Goal: Information Seeking & Learning: Learn about a topic

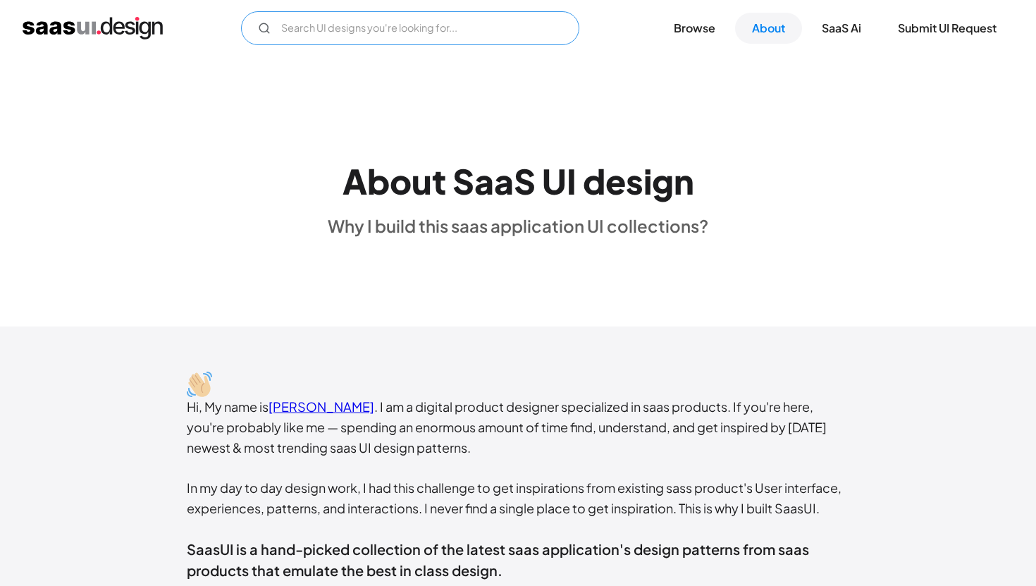
click at [451, 35] on input "Email Form" at bounding box center [410, 28] width 338 height 34
type input "analytics"
click at [85, 30] on img "home" at bounding box center [93, 28] width 140 height 23
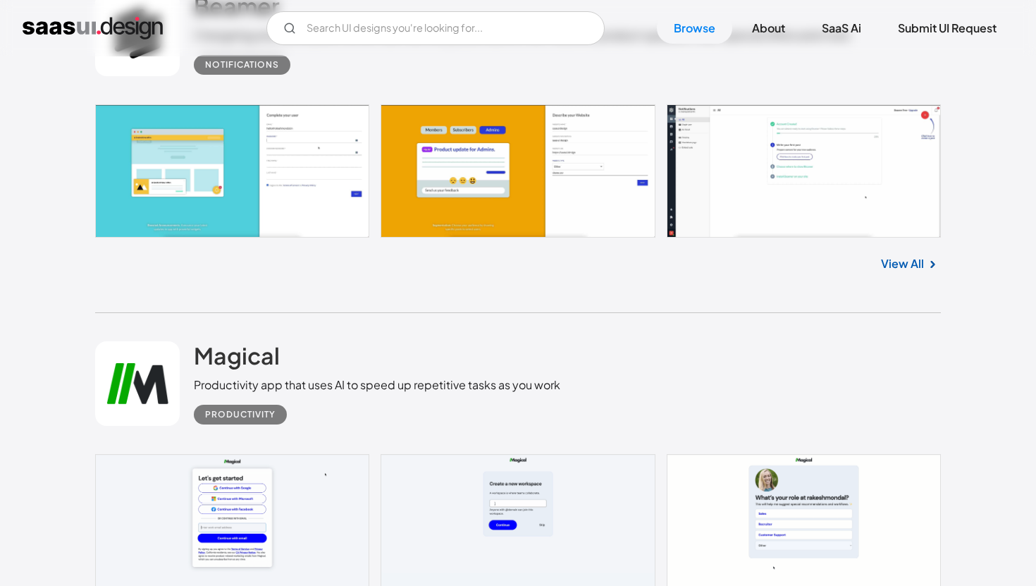
scroll to position [1880, 0]
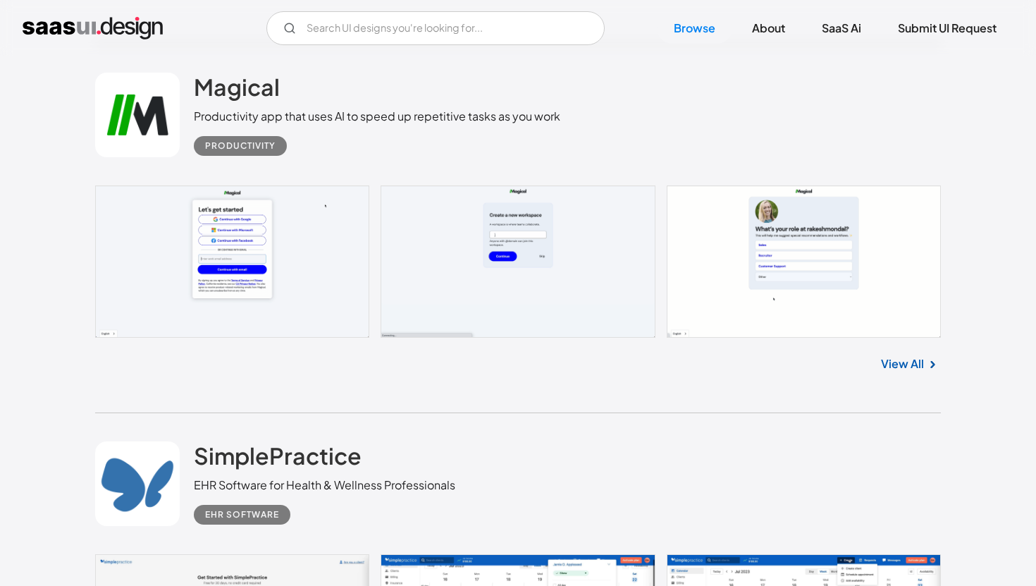
click at [427, 49] on div "V7 Labs Gen AI Application Design Best-in-class data labeling tool. GenAI Close…" at bounding box center [518, 28] width 1036 height 56
click at [417, 26] on input "Email Form" at bounding box center [435, 28] width 338 height 34
click at [415, 40] on input "dashboard" at bounding box center [435, 28] width 338 height 34
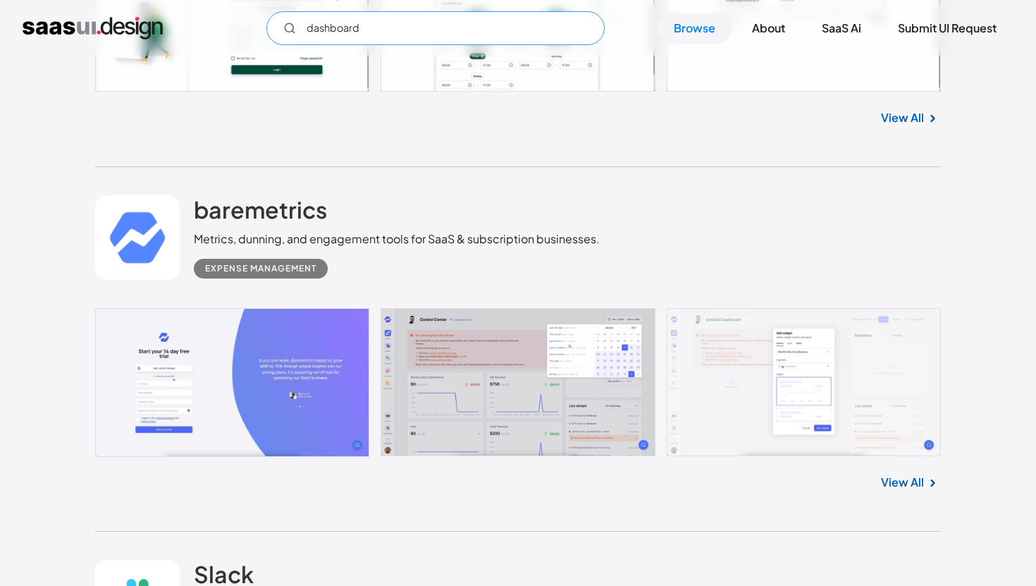
scroll to position [11738, 0]
type input "dashboard"
click at [238, 218] on h2 "baremetrics" at bounding box center [260, 209] width 133 height 28
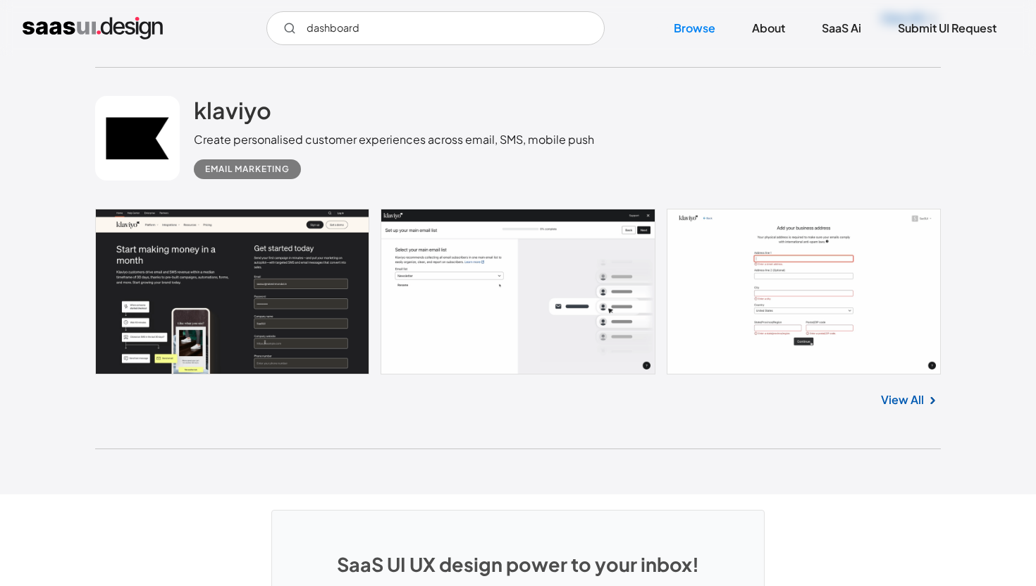
scroll to position [37748, 0]
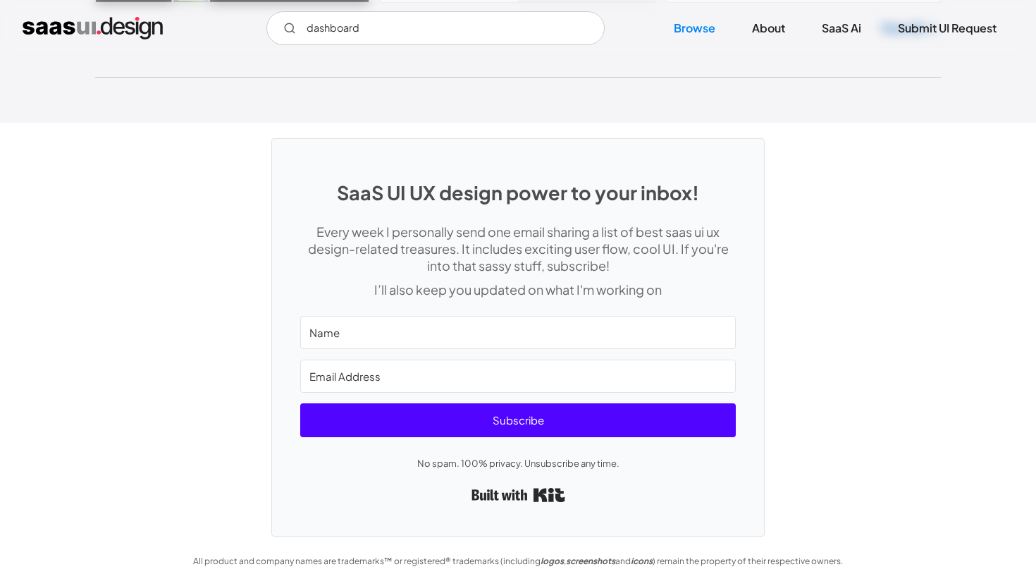
click at [89, 30] on img "home" at bounding box center [93, 28] width 140 height 23
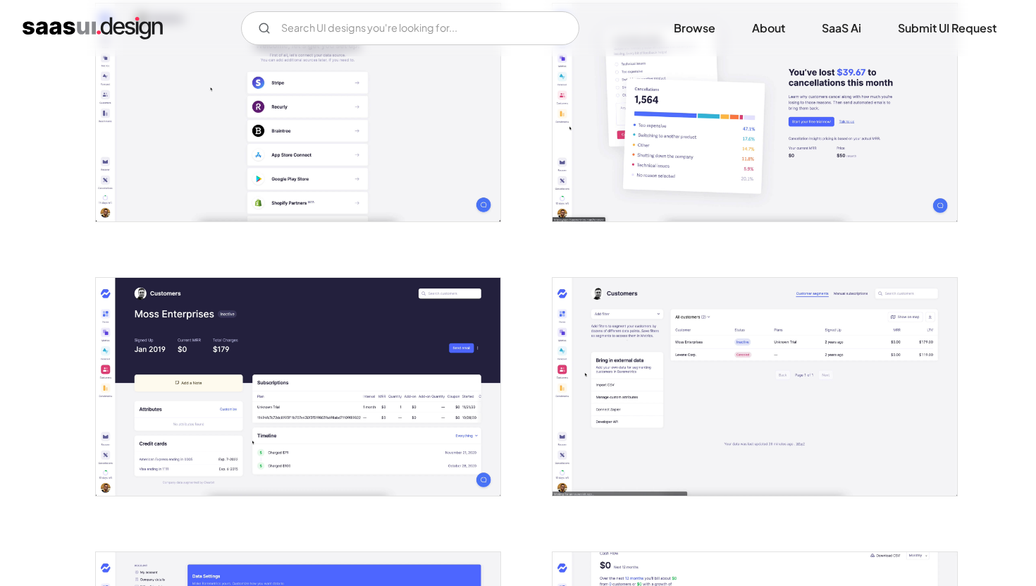
scroll to position [1700, 0]
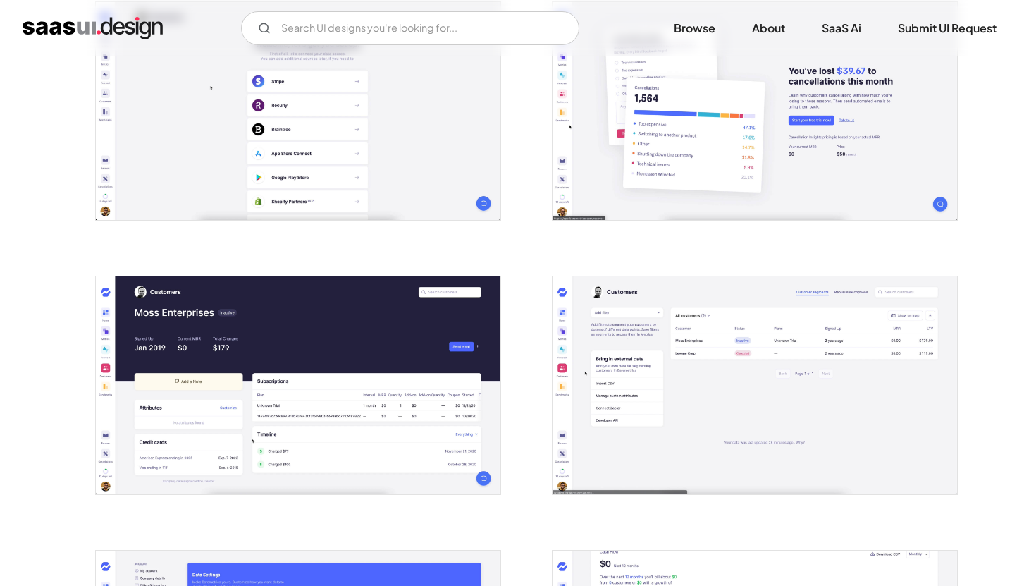
click at [393, 400] on img "open lightbox" at bounding box center [298, 385] width 405 height 218
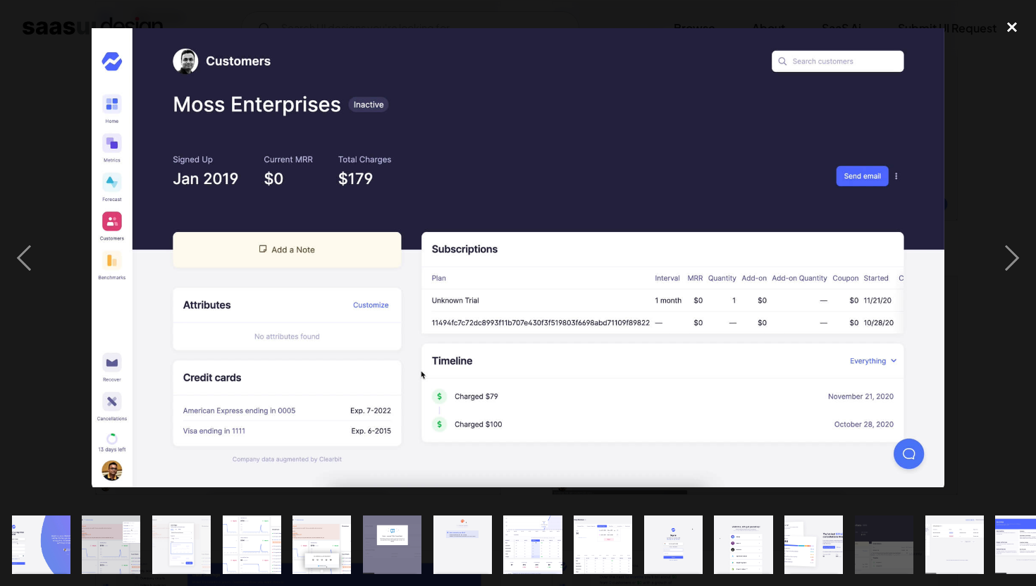
click at [1011, 19] on div "close lightbox" at bounding box center [1012, 27] width 48 height 31
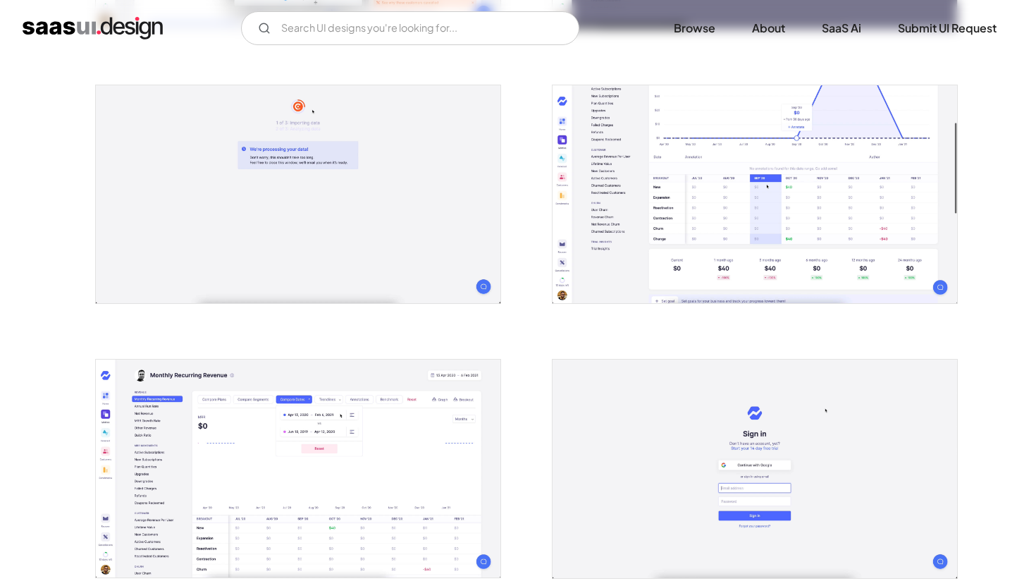
scroll to position [1056, 0]
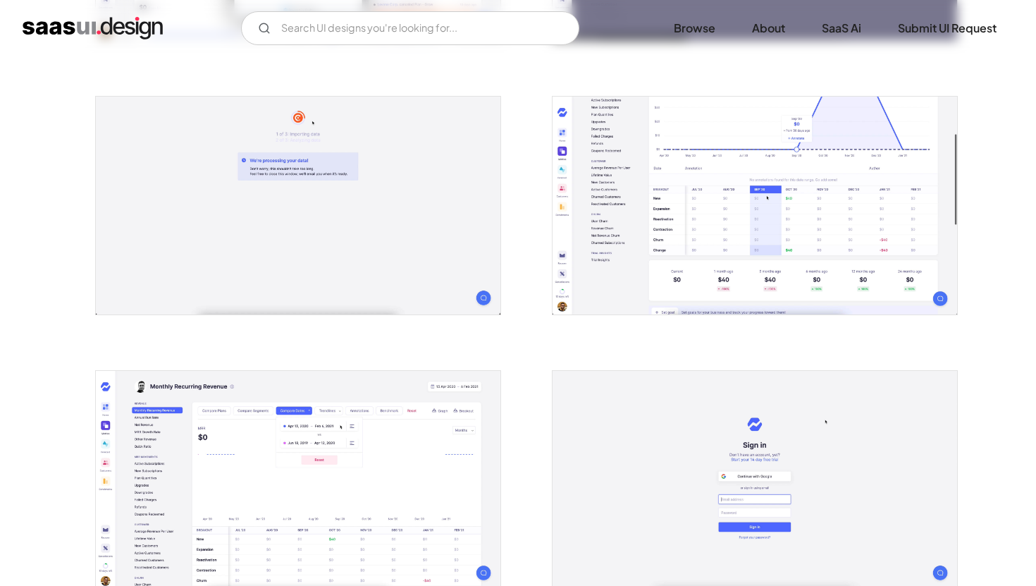
click at [659, 198] on img "open lightbox" at bounding box center [755, 206] width 405 height 218
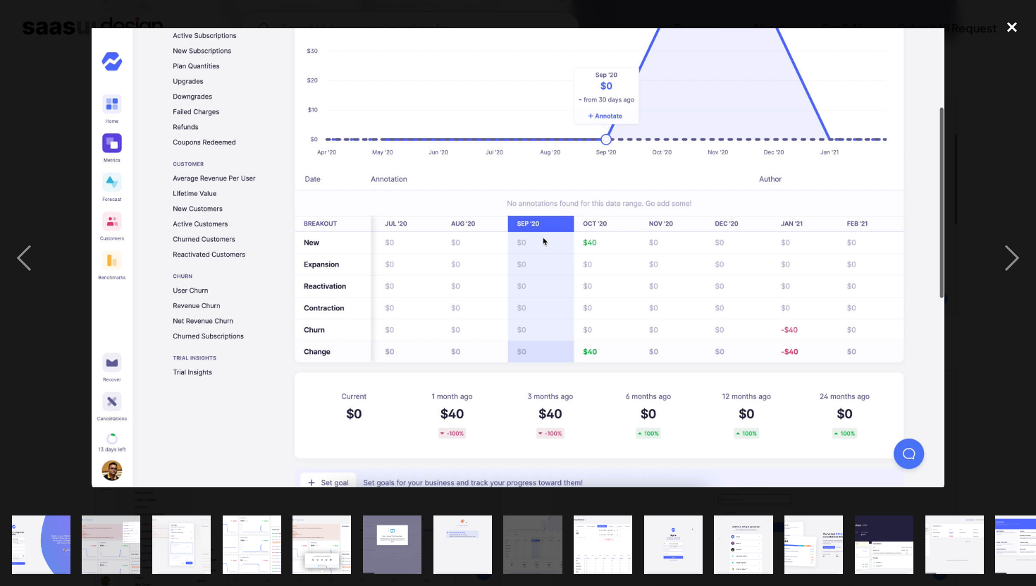
click at [1017, 26] on div "close lightbox" at bounding box center [1012, 27] width 48 height 31
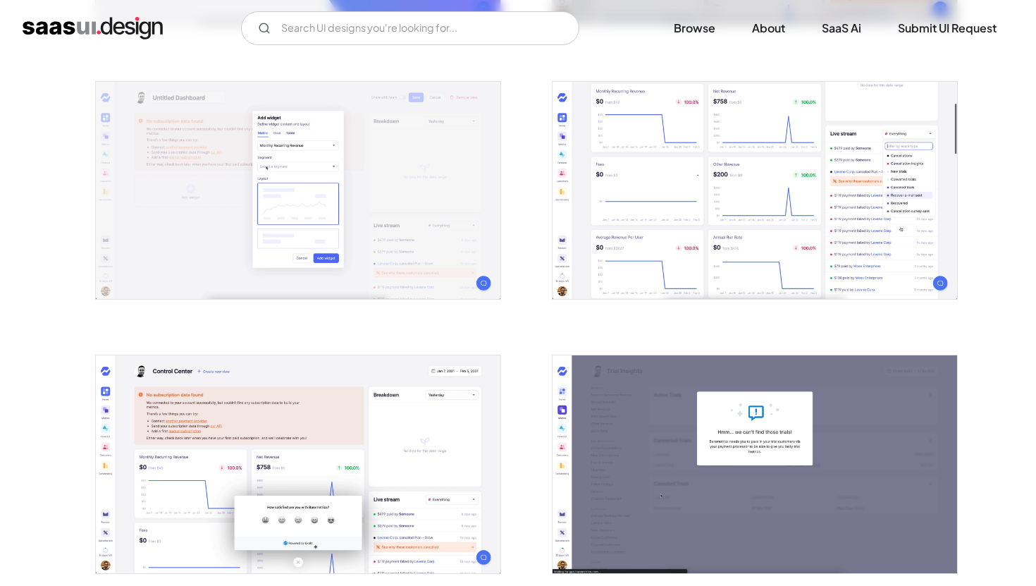
scroll to position [507, 0]
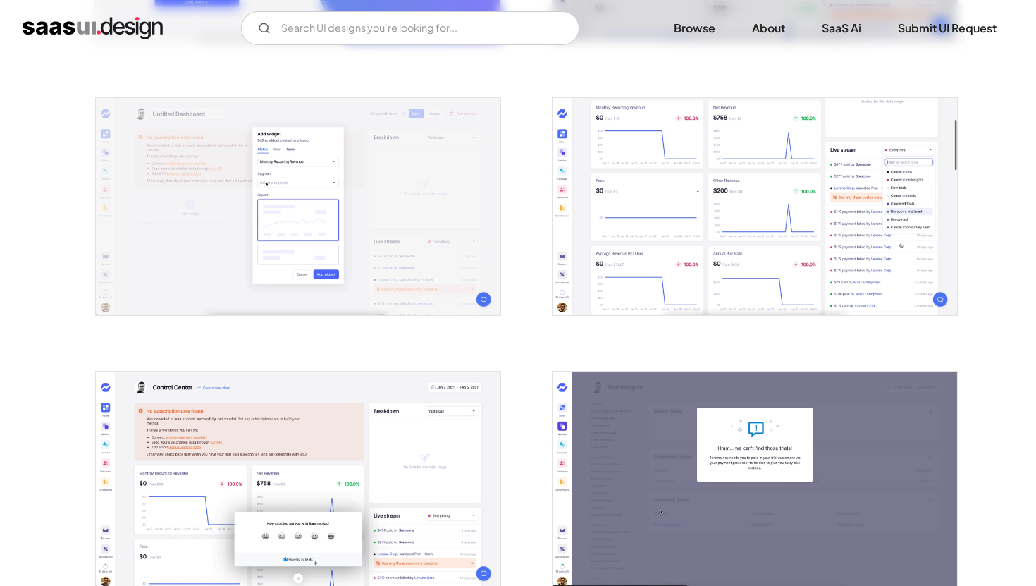
click at [650, 231] on img "open lightbox" at bounding box center [755, 207] width 405 height 218
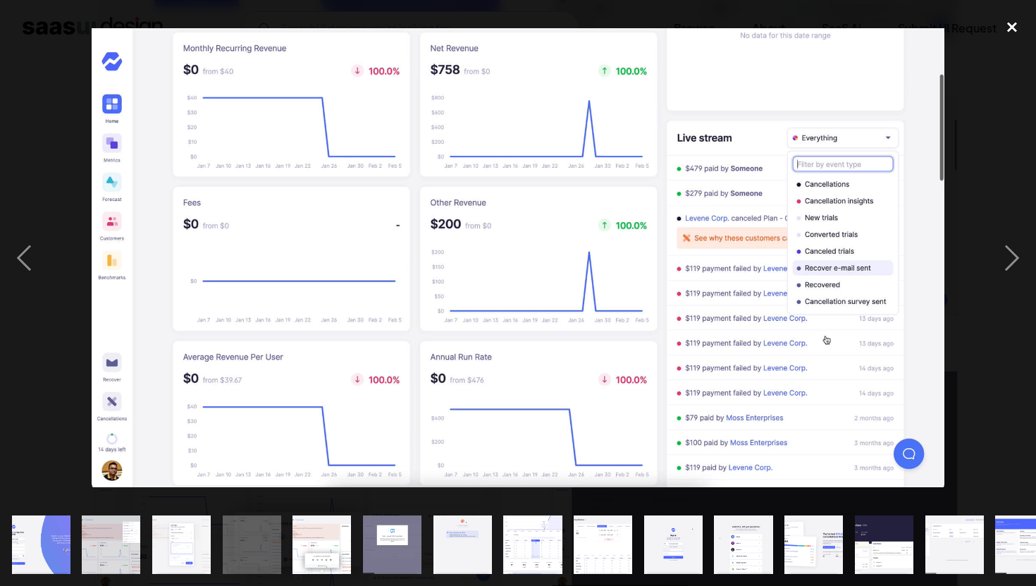
click at [1003, 32] on div "close lightbox" at bounding box center [1012, 27] width 48 height 31
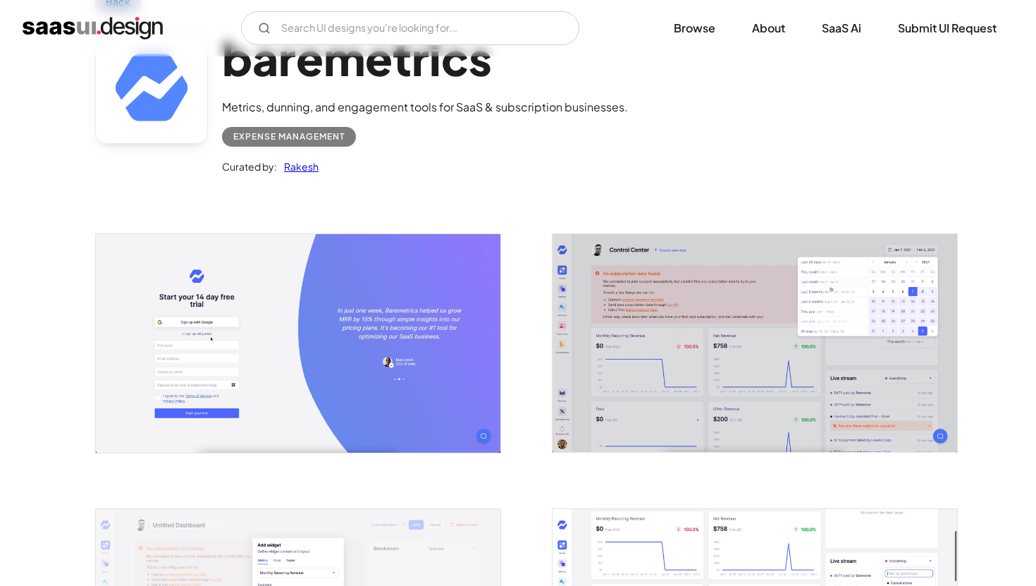
scroll to position [0, 0]
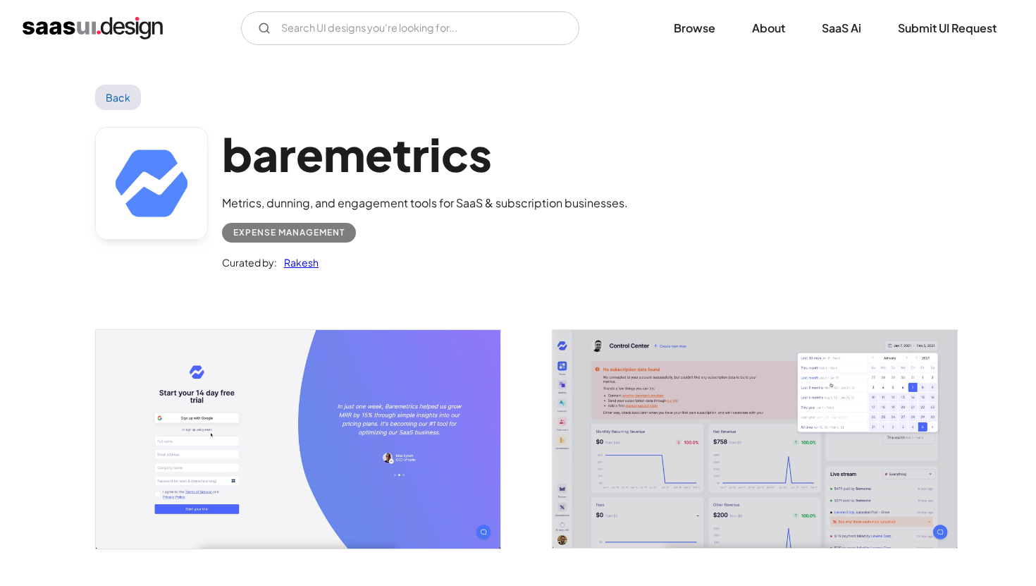
click at [122, 87] on link "Back" at bounding box center [118, 97] width 46 height 25
click at [685, 34] on link "Browse" at bounding box center [694, 28] width 75 height 31
click at [695, 26] on link "Browse" at bounding box center [694, 28] width 75 height 31
click at [390, 45] on div "V7 Labs Gen AI Application Design Best-in-class data labeling tool. GenAI Close…" at bounding box center [518, 28] width 1036 height 56
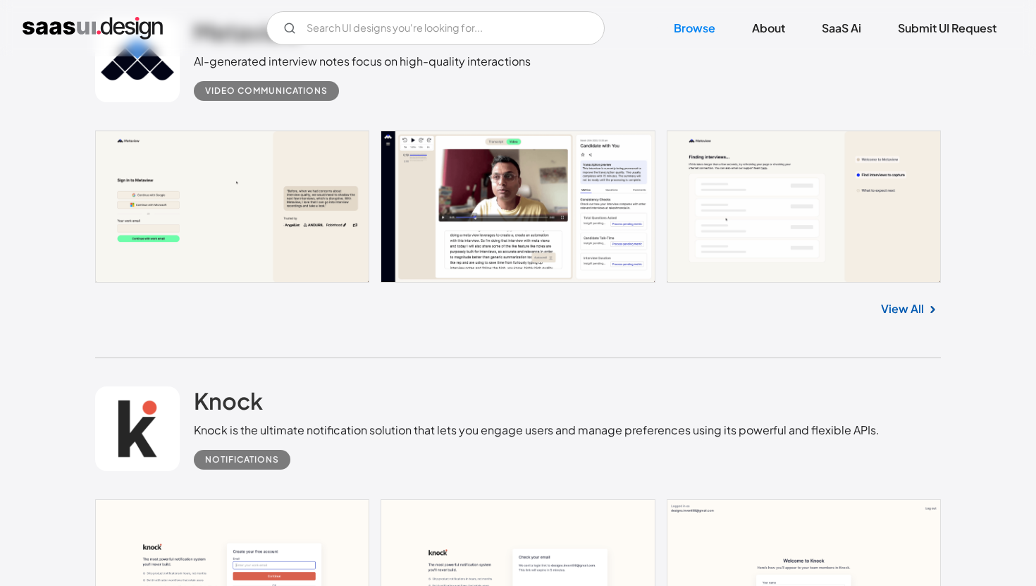
scroll to position [842, 0]
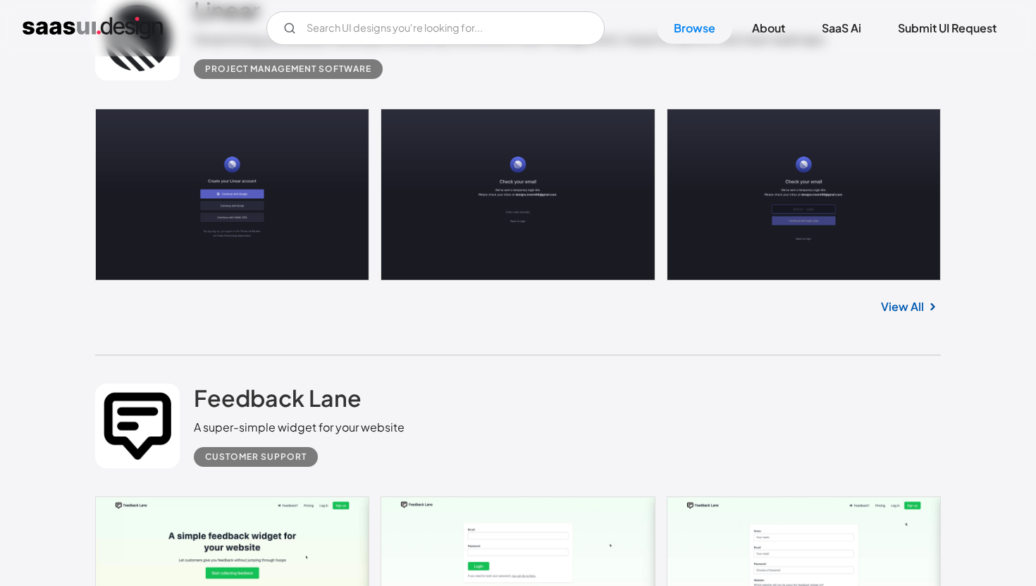
scroll to position [7753, 0]
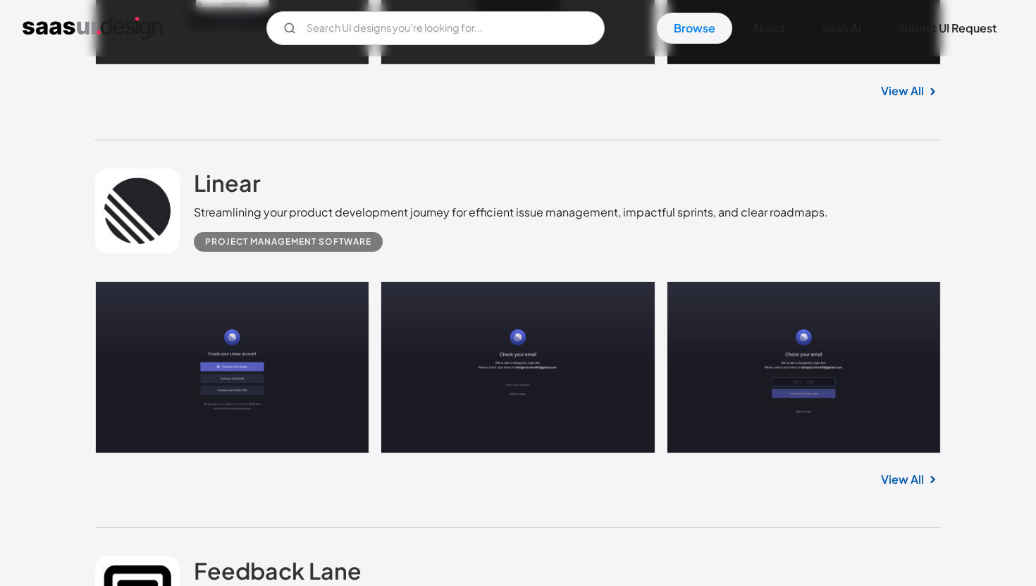
click at [921, 485] on link "View All" at bounding box center [902, 479] width 43 height 17
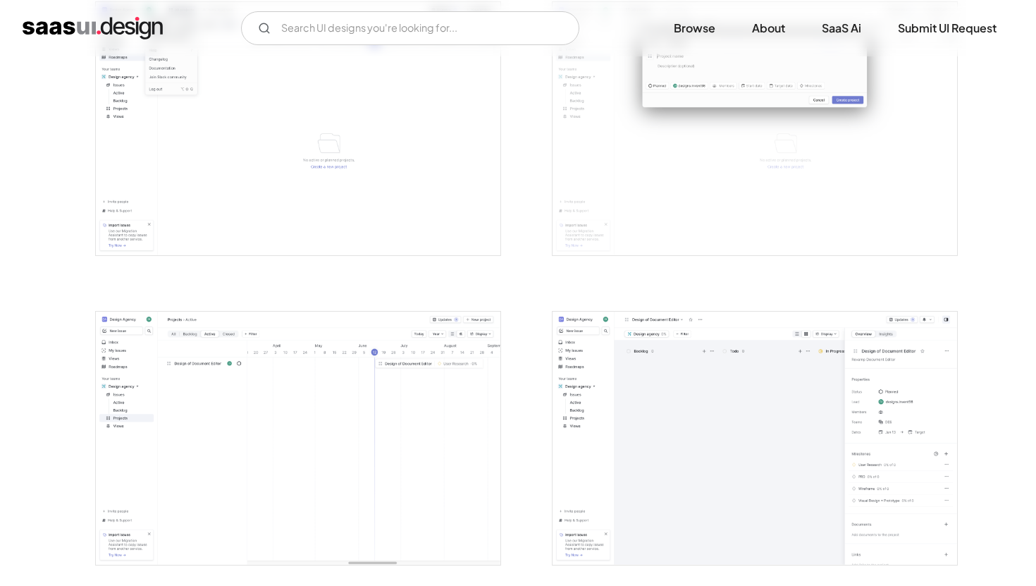
scroll to position [2440, 0]
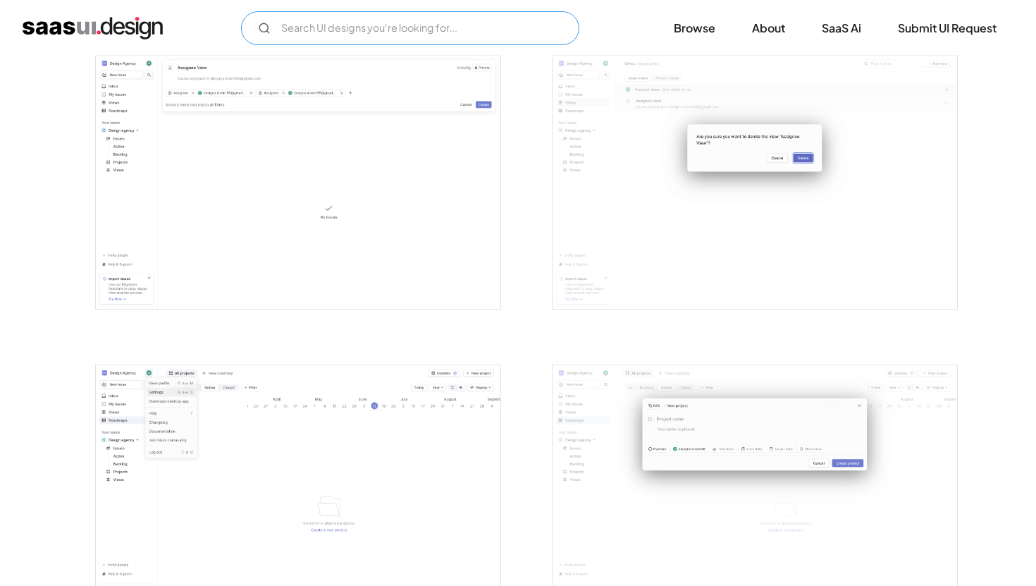
click at [383, 31] on input "Email Form" at bounding box center [410, 28] width 338 height 34
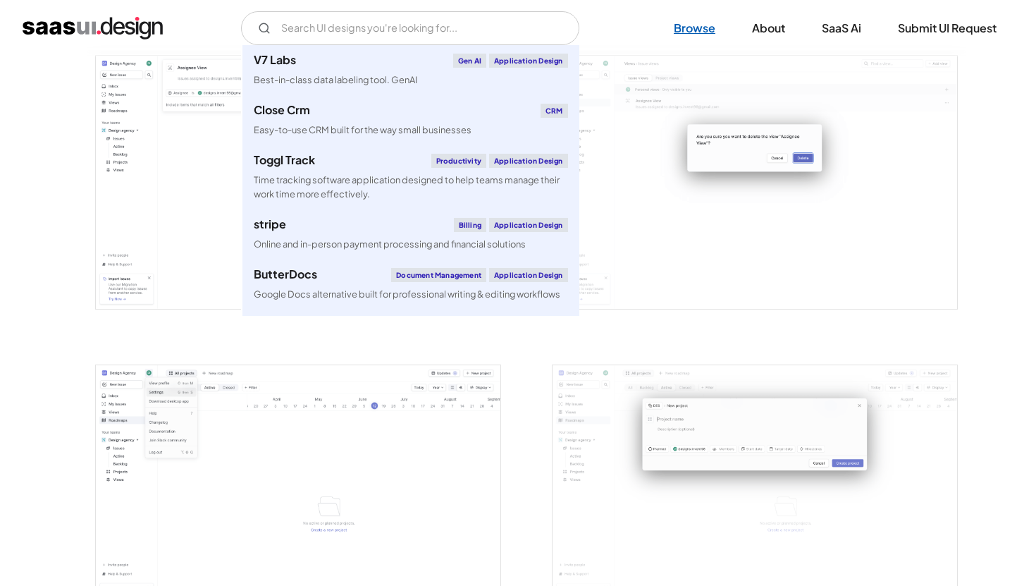
click at [675, 23] on link "Browse" at bounding box center [694, 28] width 75 height 31
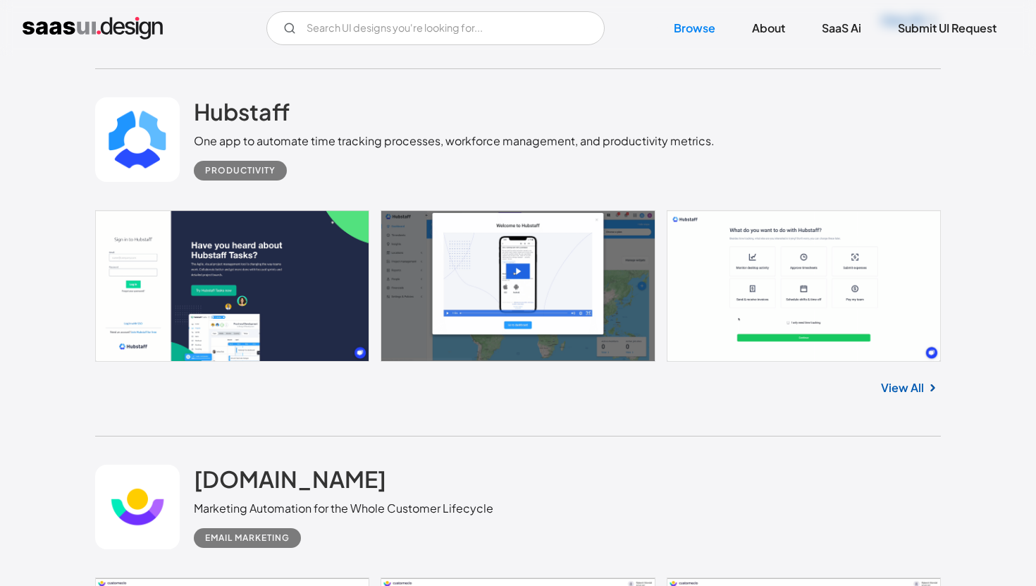
scroll to position [3850, 0]
